Goal: Task Accomplishment & Management: Manage account settings

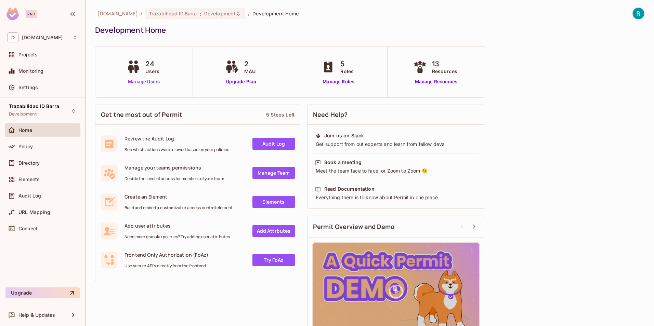
click at [140, 80] on link "Manage Users" at bounding box center [144, 81] width 38 height 7
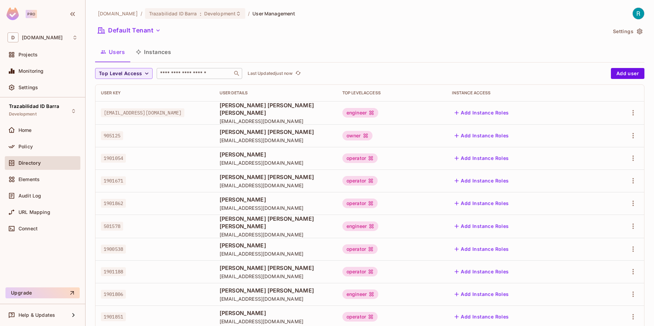
click at [188, 75] on input "text" at bounding box center [195, 73] width 72 height 7
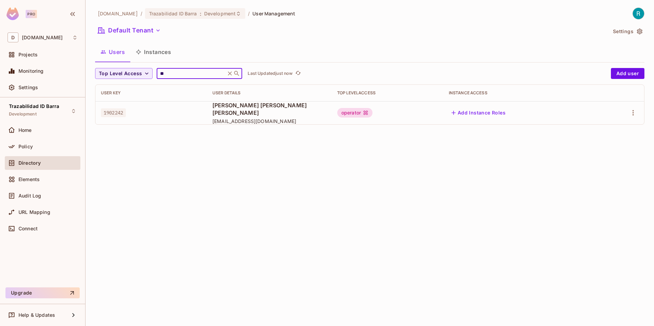
type input "*"
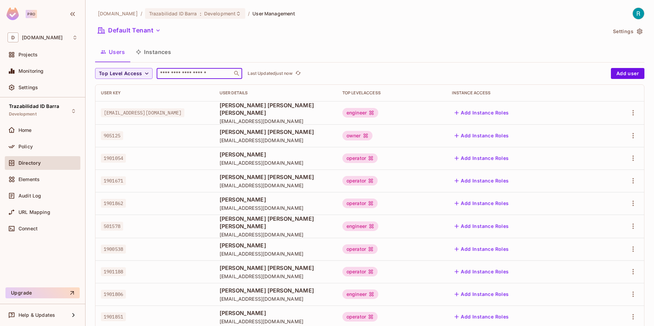
click at [33, 164] on span "Directory" at bounding box center [29, 162] width 22 height 5
click at [29, 92] on div "Settings" at bounding box center [43, 87] width 70 height 8
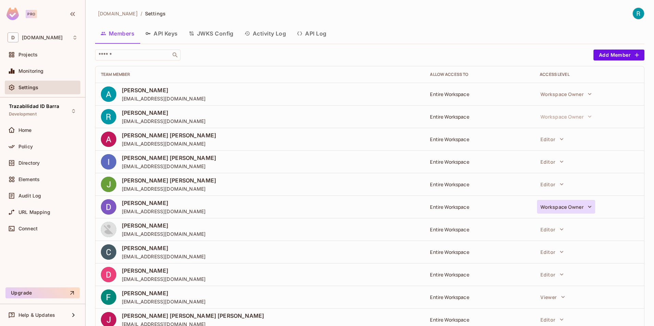
click at [587, 208] on icon "button" at bounding box center [589, 207] width 7 height 7
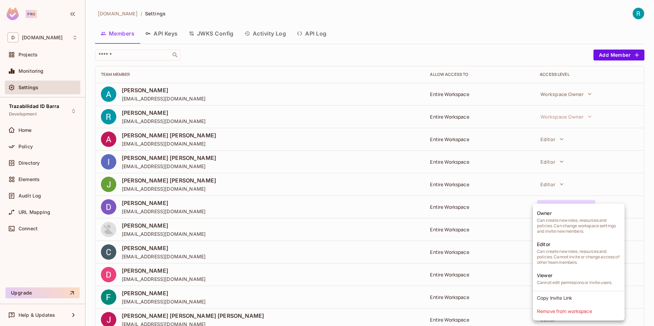
click at [166, 205] on div at bounding box center [327, 163] width 654 height 326
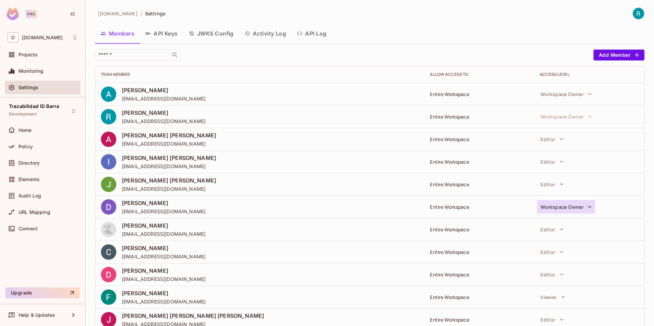
click at [586, 206] on icon "button" at bounding box center [589, 207] width 7 height 7
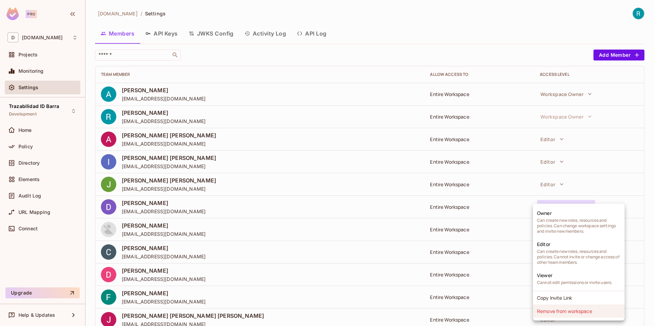
click at [570, 314] on li "Remove from workspace" at bounding box center [579, 311] width 92 height 13
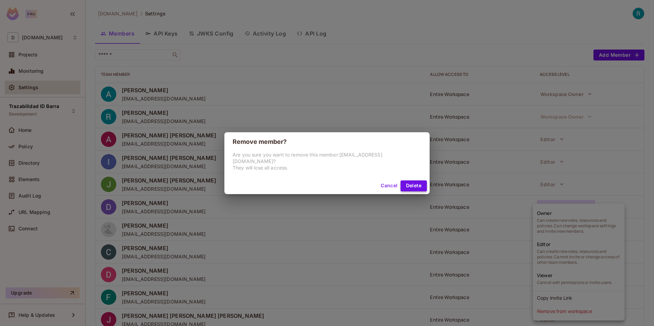
click at [403, 183] on button "Delete" at bounding box center [414, 186] width 26 height 11
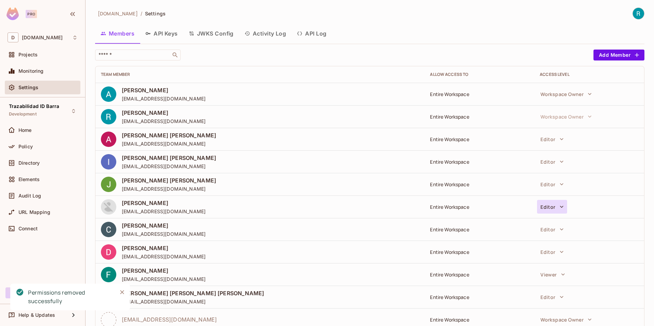
click at [558, 207] on icon "button" at bounding box center [561, 207] width 7 height 7
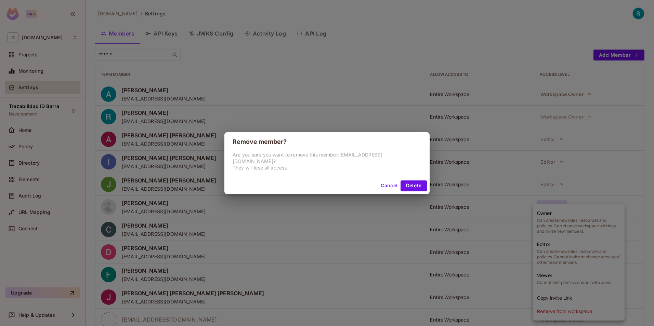
click at [387, 181] on button "Cancel" at bounding box center [389, 186] width 22 height 11
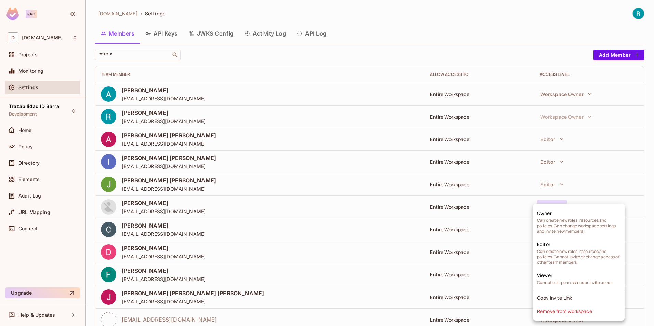
click at [255, 202] on div at bounding box center [327, 163] width 654 height 326
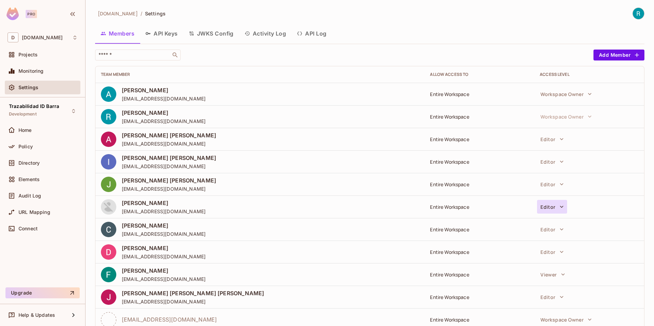
click at [558, 204] on icon "button" at bounding box center [561, 207] width 7 height 7
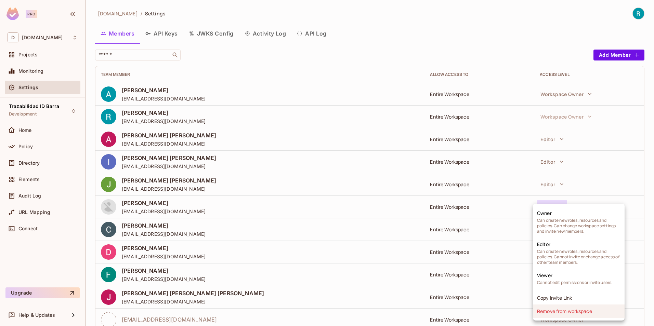
click at [555, 313] on li "Remove from workspace" at bounding box center [579, 311] width 92 height 13
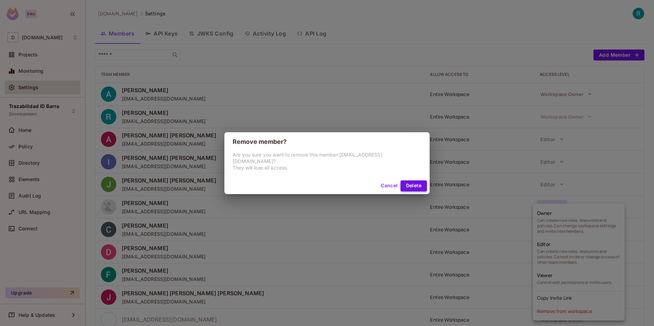
click at [409, 183] on button "Delete" at bounding box center [414, 186] width 26 height 11
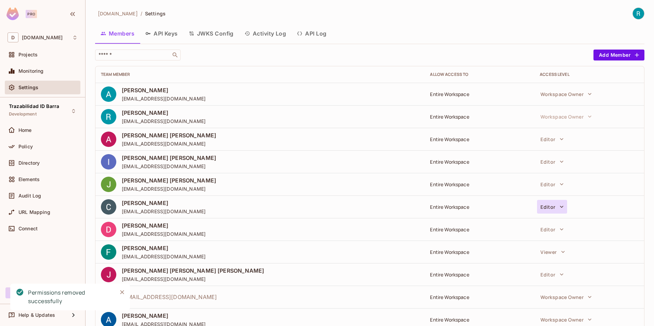
click at [558, 207] on icon "button" at bounding box center [561, 207] width 7 height 7
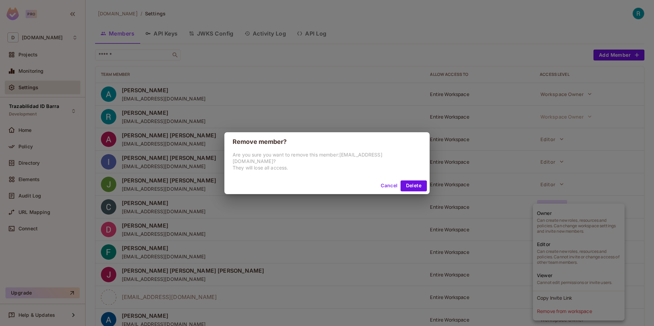
click at [379, 182] on button "Cancel" at bounding box center [389, 186] width 22 height 11
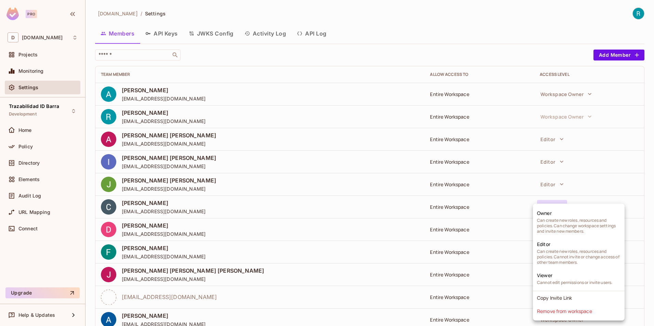
click at [277, 191] on div at bounding box center [327, 163] width 654 height 326
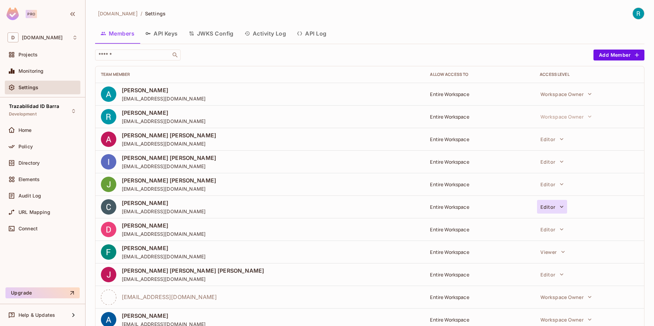
click at [558, 207] on icon "button" at bounding box center [561, 207] width 7 height 7
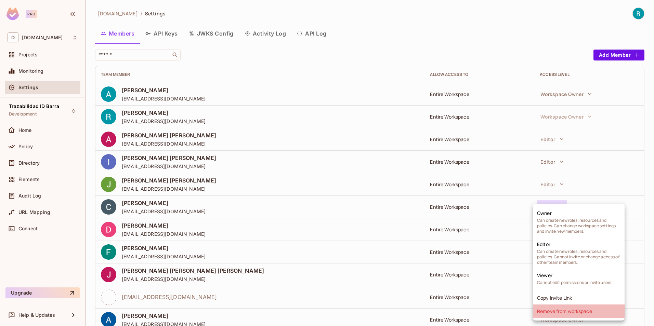
click at [562, 313] on li "Remove from workspace" at bounding box center [579, 311] width 92 height 13
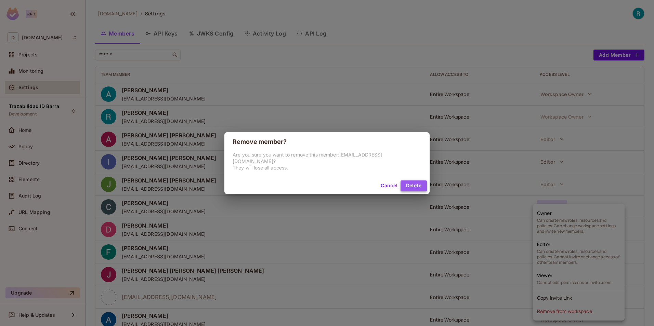
click at [407, 181] on button "Delete" at bounding box center [414, 186] width 26 height 11
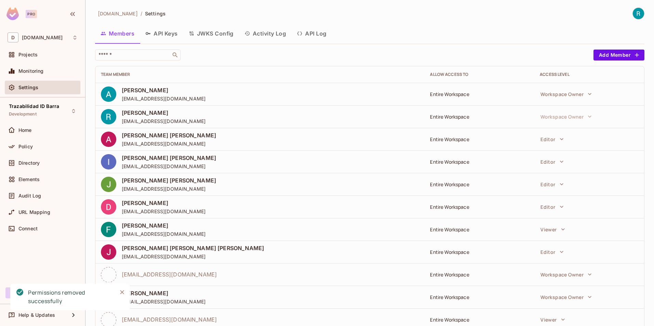
click at [272, 208] on div "DANIEL REBOLLEDO ARTEAGA drebolledo-ext@deacero.com" at bounding box center [260, 206] width 318 height 15
click at [239, 206] on div "DANIEL REBOLLEDO ARTEAGA drebolledo-ext@deacero.com" at bounding box center [260, 206] width 318 height 15
click at [559, 208] on icon "button" at bounding box center [561, 207] width 7 height 7
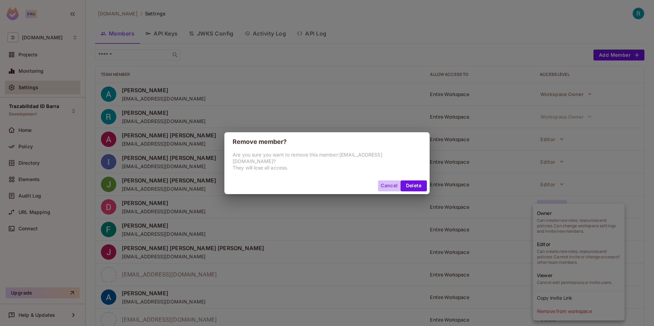
click at [387, 181] on button "Cancel" at bounding box center [389, 186] width 22 height 11
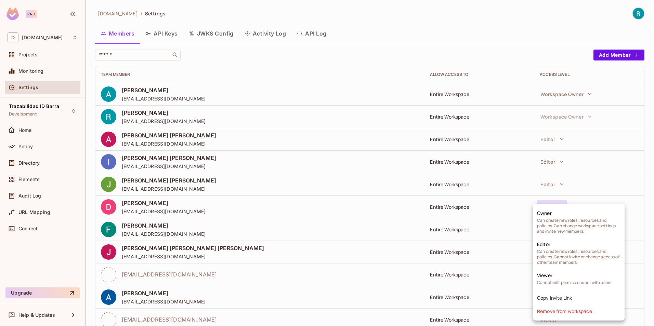
click at [262, 206] on div at bounding box center [327, 163] width 654 height 326
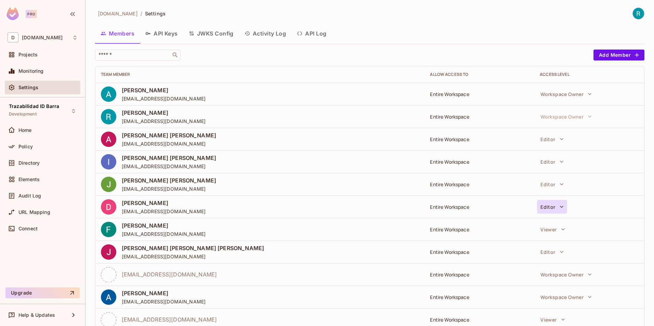
click at [558, 209] on icon "button" at bounding box center [561, 207] width 7 height 7
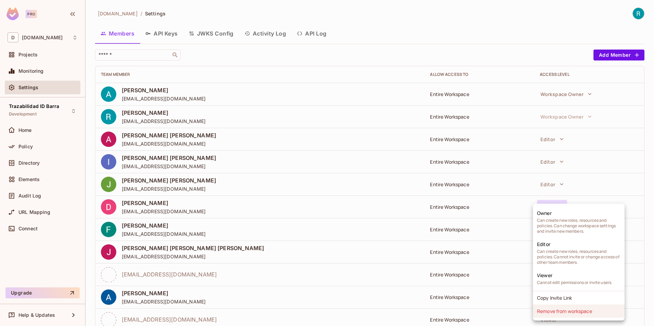
click at [563, 313] on li "Remove from workspace" at bounding box center [579, 311] width 92 height 13
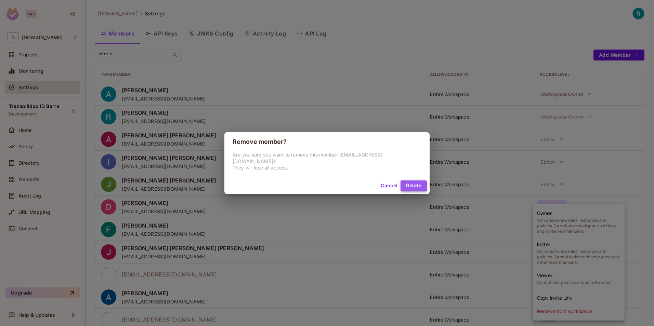
click at [411, 181] on button "Delete" at bounding box center [414, 186] width 26 height 11
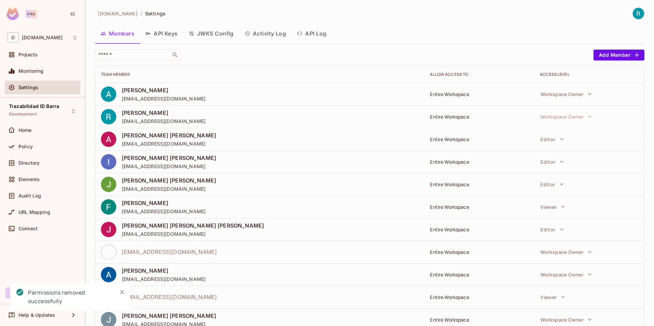
click at [262, 211] on div "FELIPE BALLESTEROS GONZALEZ fballesteros-ext@deacero.com" at bounding box center [260, 206] width 318 height 15
click at [560, 209] on icon "button" at bounding box center [563, 207] width 7 height 7
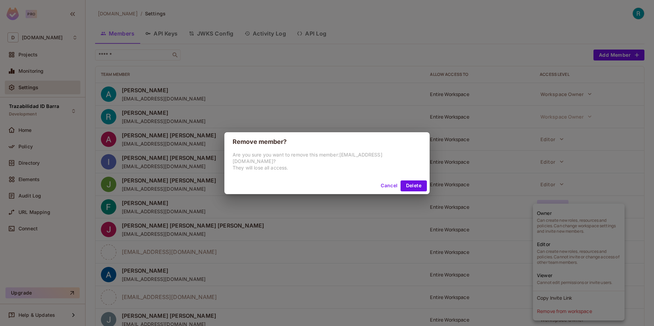
click at [388, 182] on button "Cancel" at bounding box center [389, 186] width 22 height 11
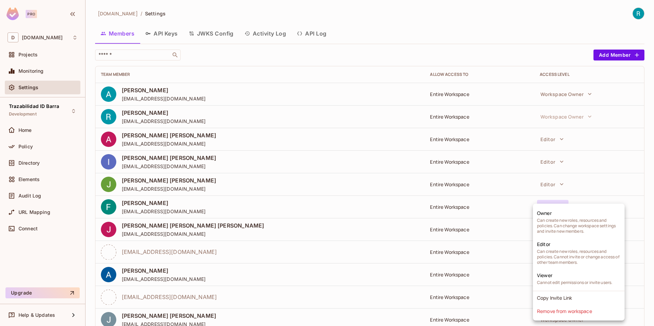
click at [259, 231] on div at bounding box center [327, 163] width 654 height 326
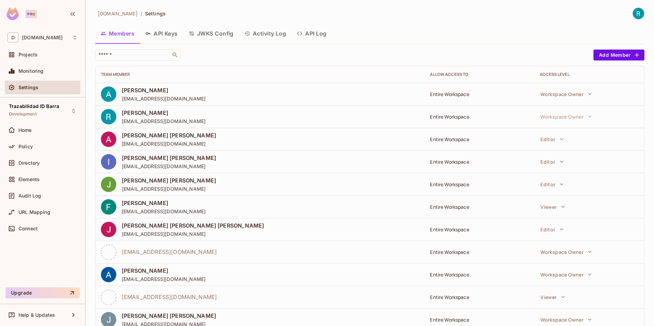
click at [254, 208] on div "FELIPE BALLESTEROS GONZALEZ fballesteros-ext@deacero.com" at bounding box center [260, 206] width 318 height 15
click at [560, 208] on icon "button" at bounding box center [563, 207] width 7 height 7
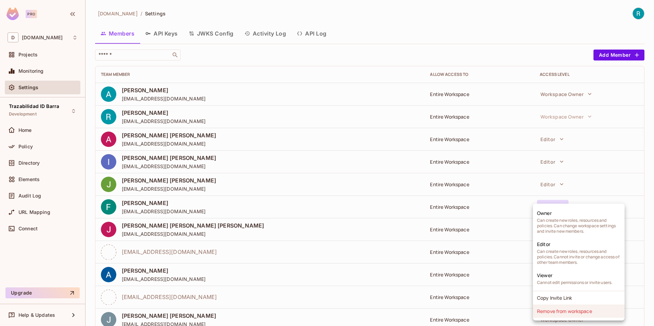
click at [550, 313] on li "Remove from workspace" at bounding box center [579, 311] width 92 height 13
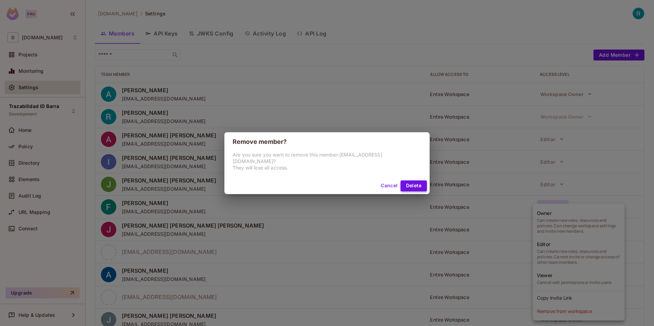
click at [408, 183] on button "Delete" at bounding box center [414, 186] width 26 height 11
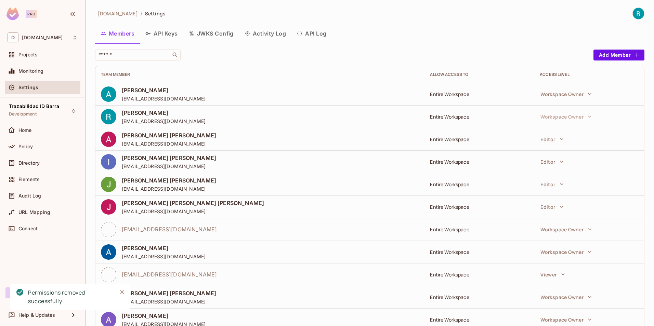
click at [428, 23] on div "deacero.com / Settings Members API Keys JWKS Config Activity Log API Log ​ Add …" at bounding box center [369, 240] width 549 height 465
click at [424, 23] on div "deacero.com / Settings Members API Keys JWKS Config Activity Log API Log ​ Add …" at bounding box center [369, 240] width 549 height 465
